Goal: Find specific page/section: Find specific page/section

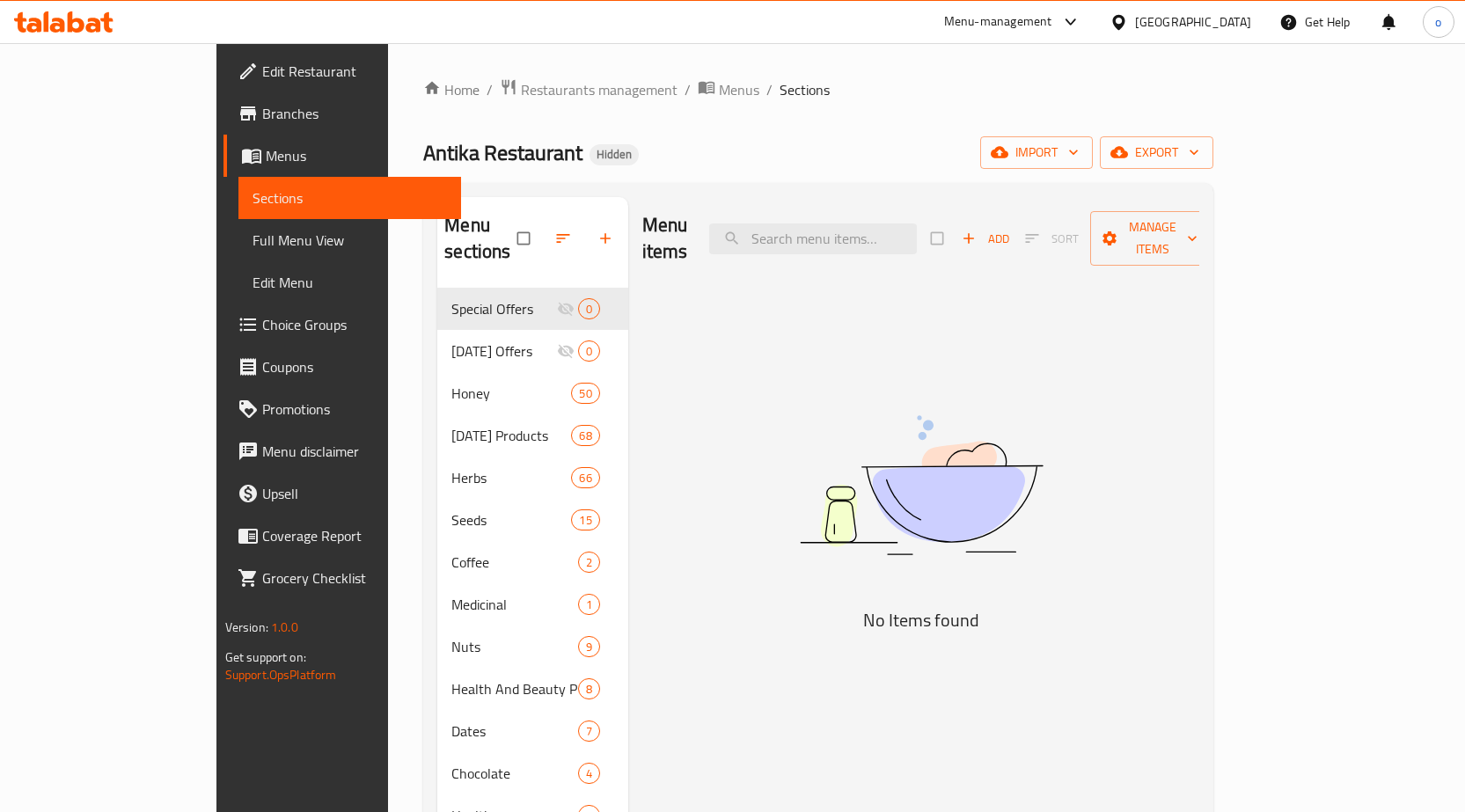
click at [92, 30] on icon at bounding box center [93, 25] width 15 height 15
